Goal: Task Accomplishment & Management: Complete application form

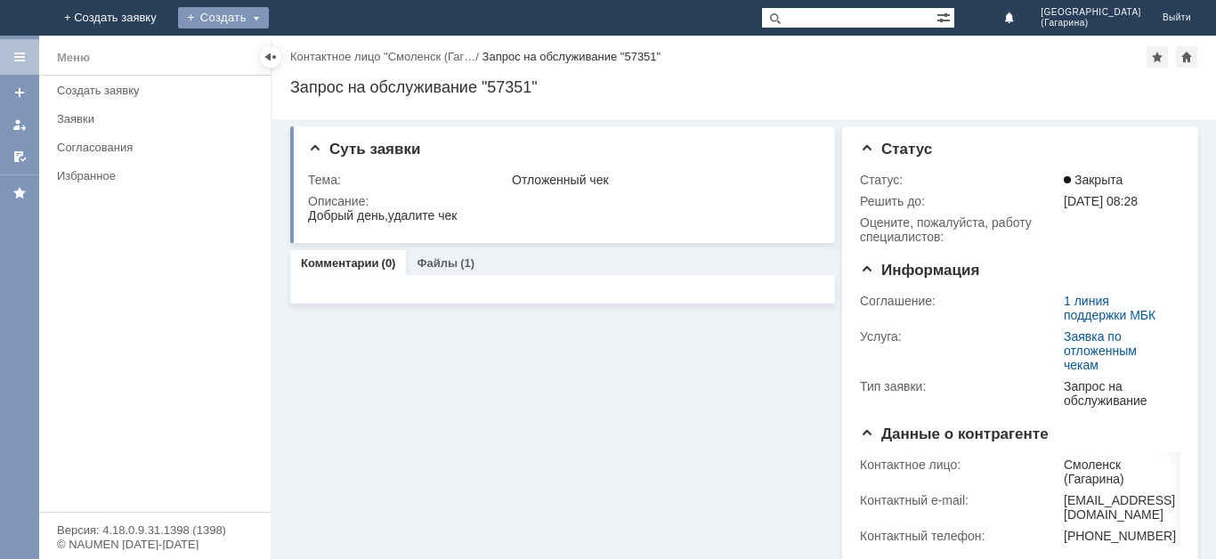
click at [269, 9] on div "Создать" at bounding box center [223, 17] width 91 height 21
click at [317, 45] on link "Заявка" at bounding box center [249, 53] width 135 height 21
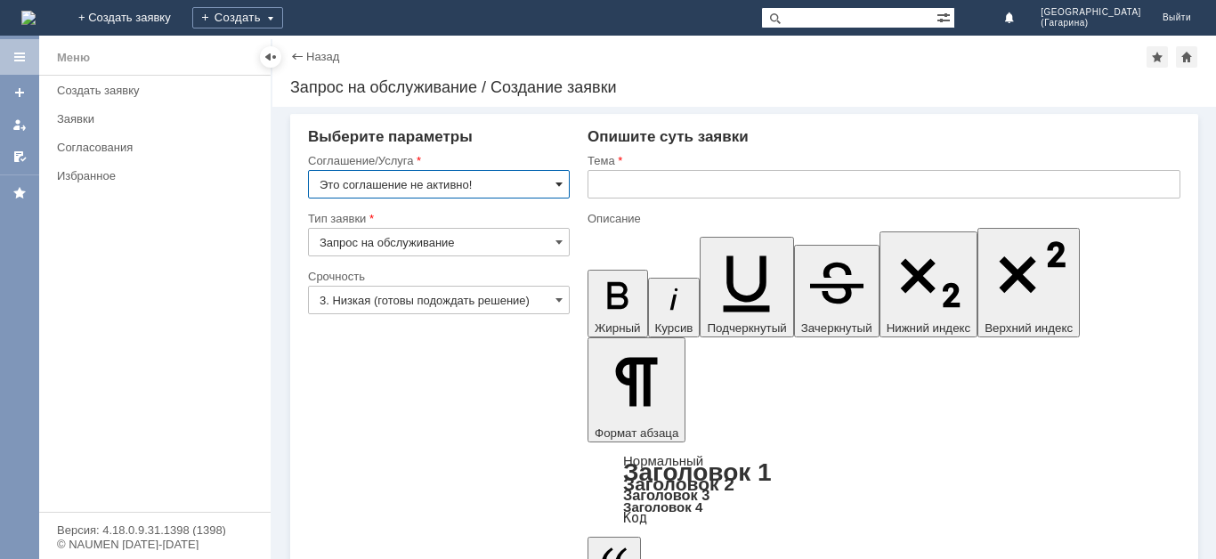
click at [556, 178] on span at bounding box center [558, 184] width 7 height 14
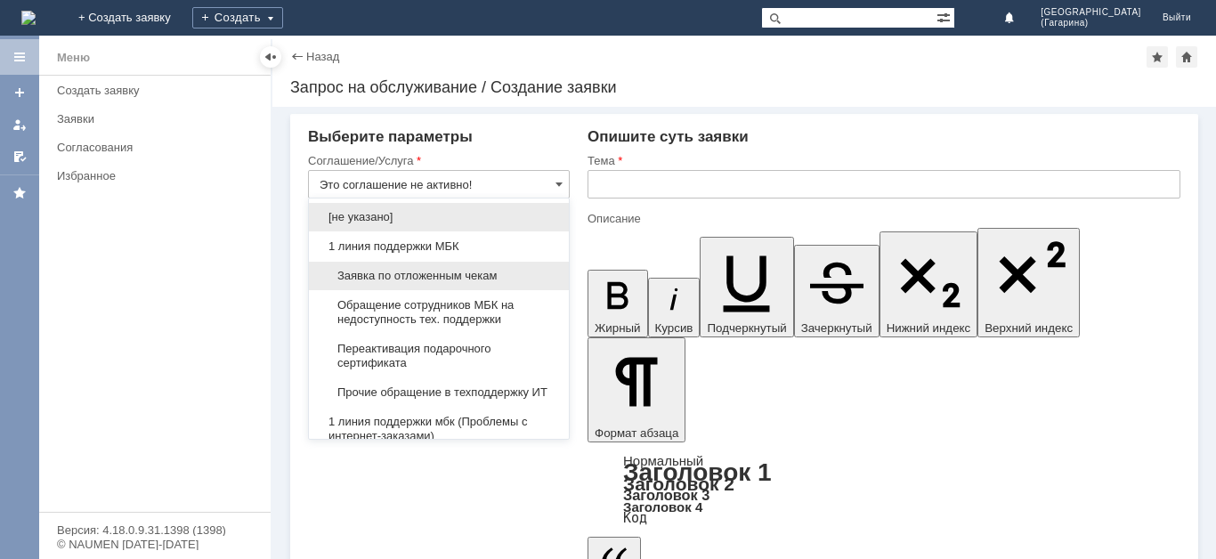
click at [454, 272] on span "Заявка по отложенным чекам" at bounding box center [438, 276] width 238 height 14
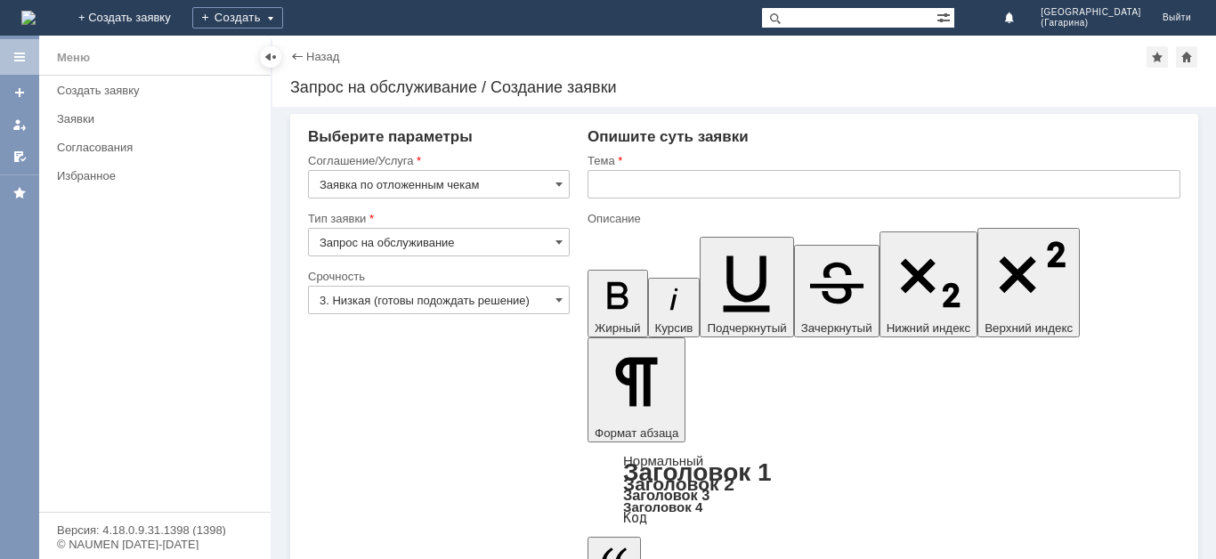
type input "Заявка по отложенным чекам"
click at [684, 188] on input "text" at bounding box center [883, 184] width 593 height 28
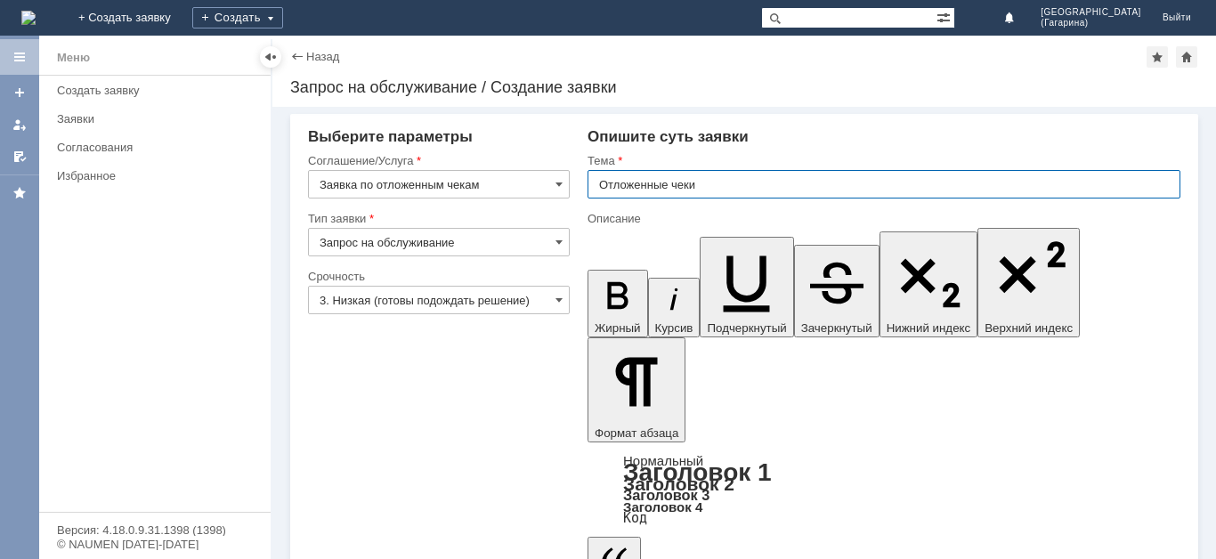
type input "Отложенные чеки"
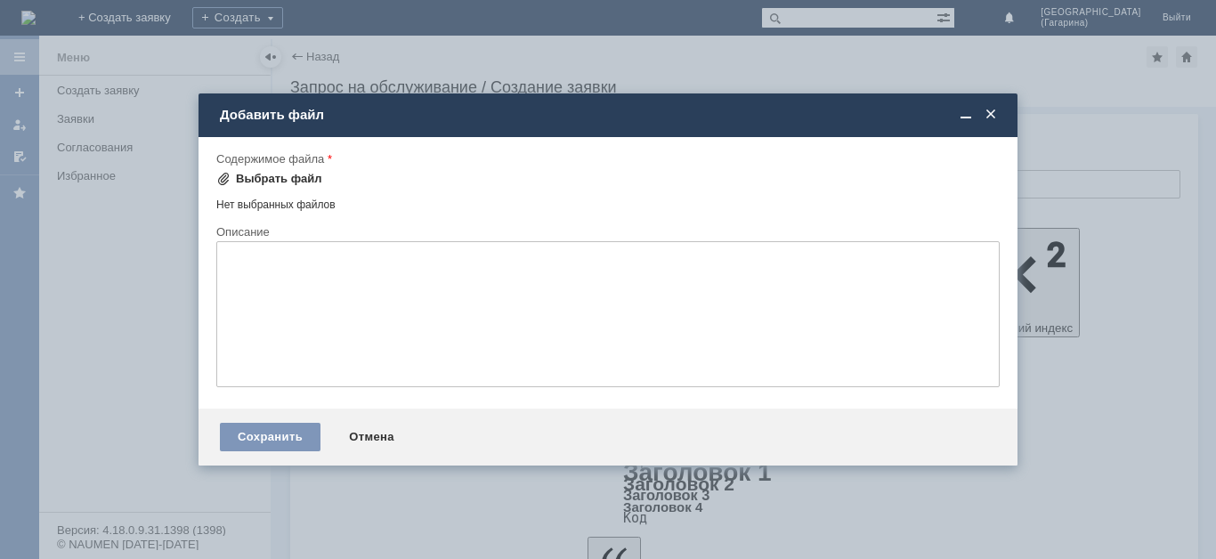
click at [305, 178] on div "Выбрать файл" at bounding box center [279, 179] width 86 height 14
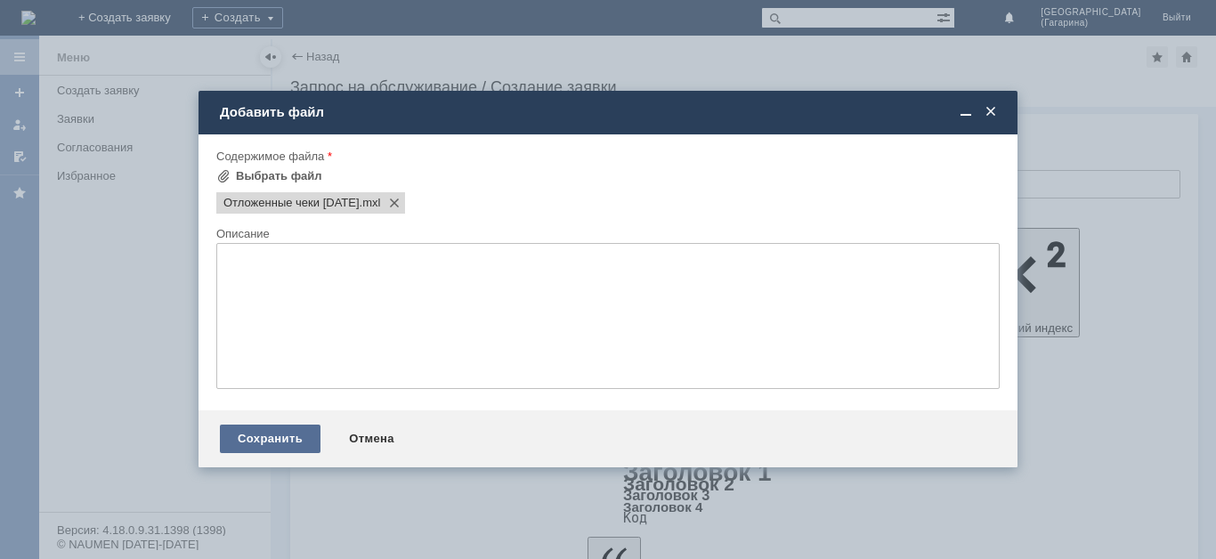
click at [301, 433] on div "Сохранить" at bounding box center [270, 438] width 101 height 28
